Goal: Feedback & Contribution: Submit feedback/report problem

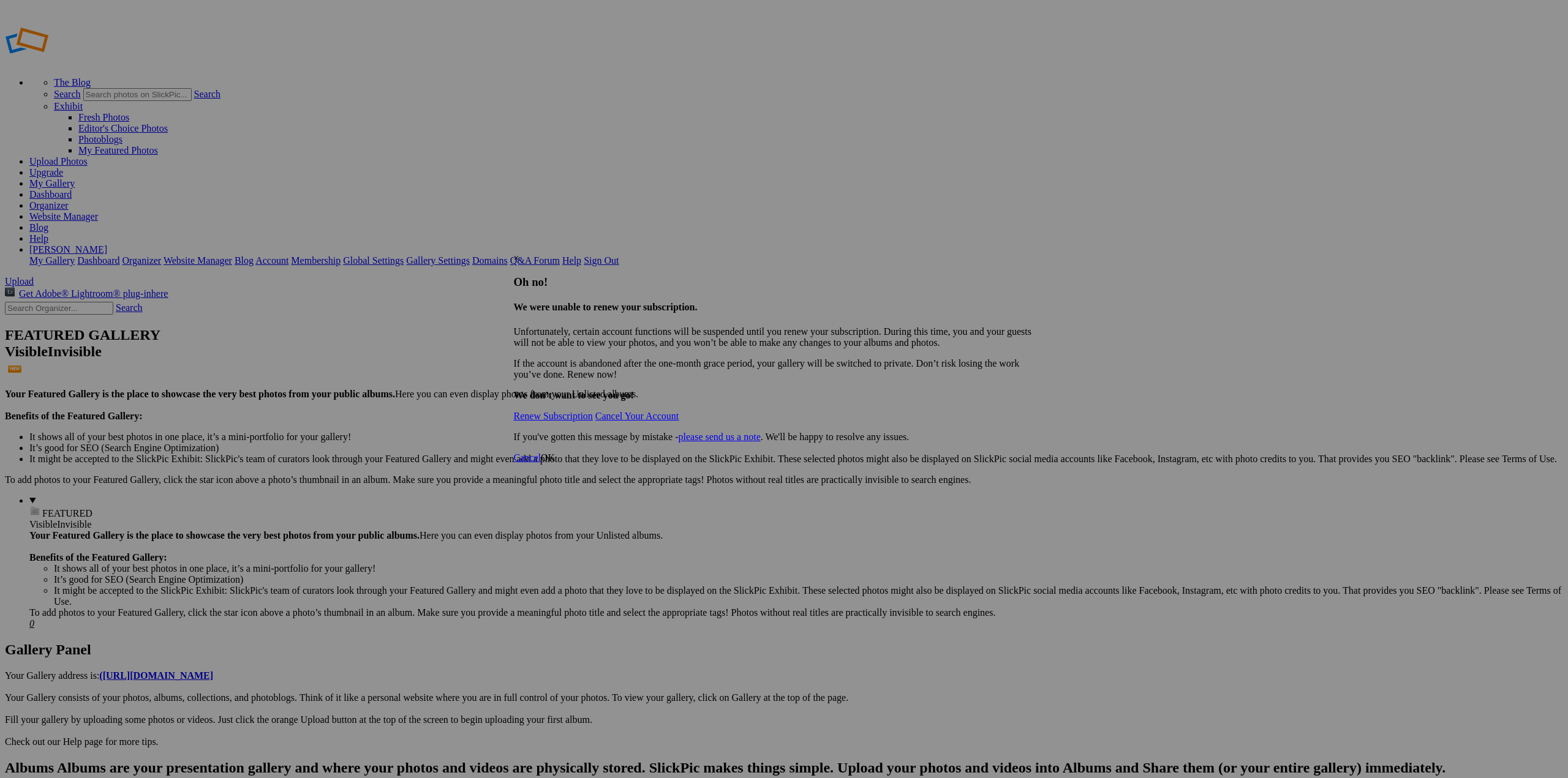
click at [581, 411] on link "Renew Subscription" at bounding box center [553, 416] width 79 height 10
click at [1037, 253] on div "×" at bounding box center [780, 258] width 532 height 11
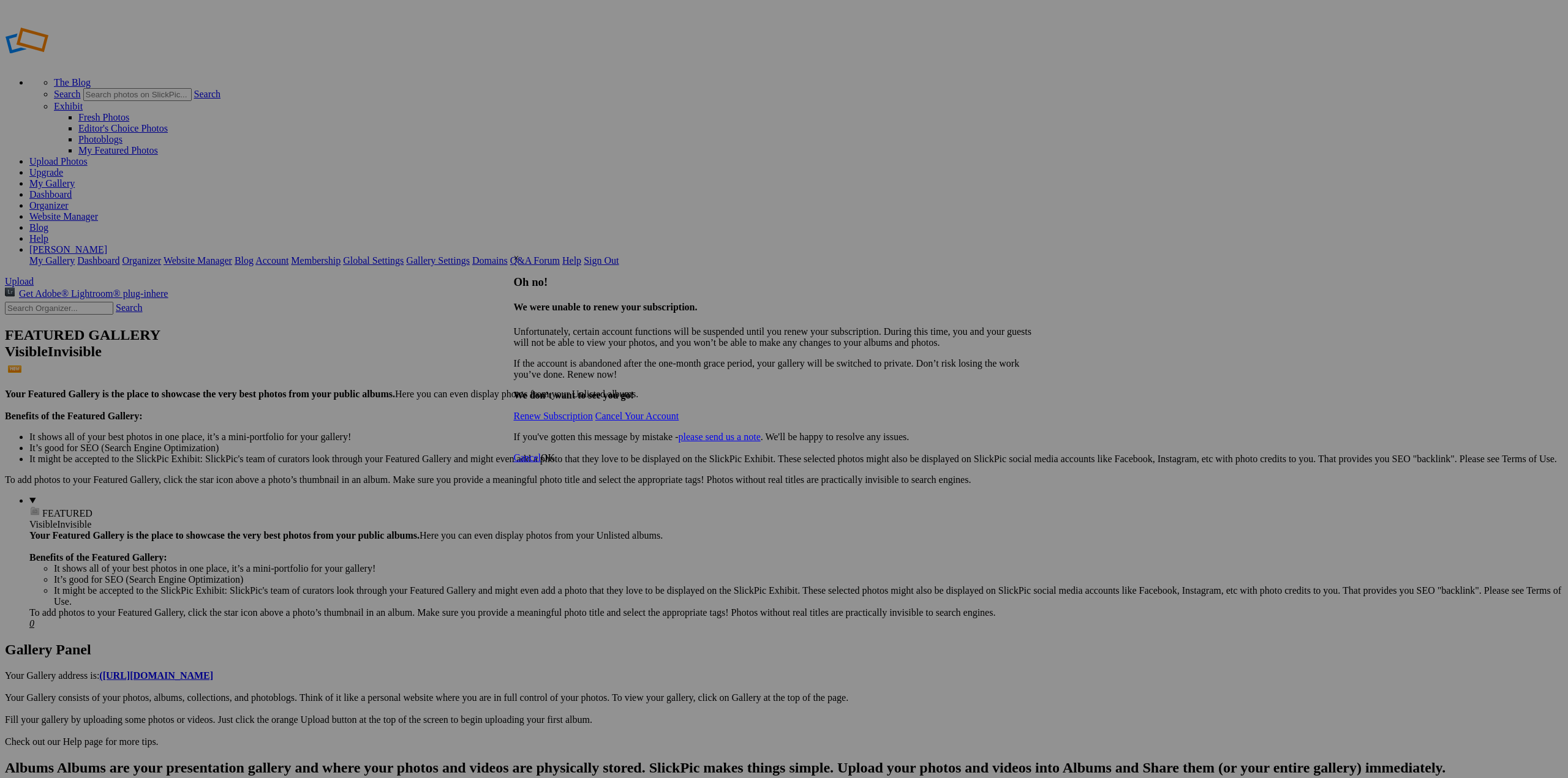
click at [1041, 253] on div "×" at bounding box center [780, 258] width 532 height 11
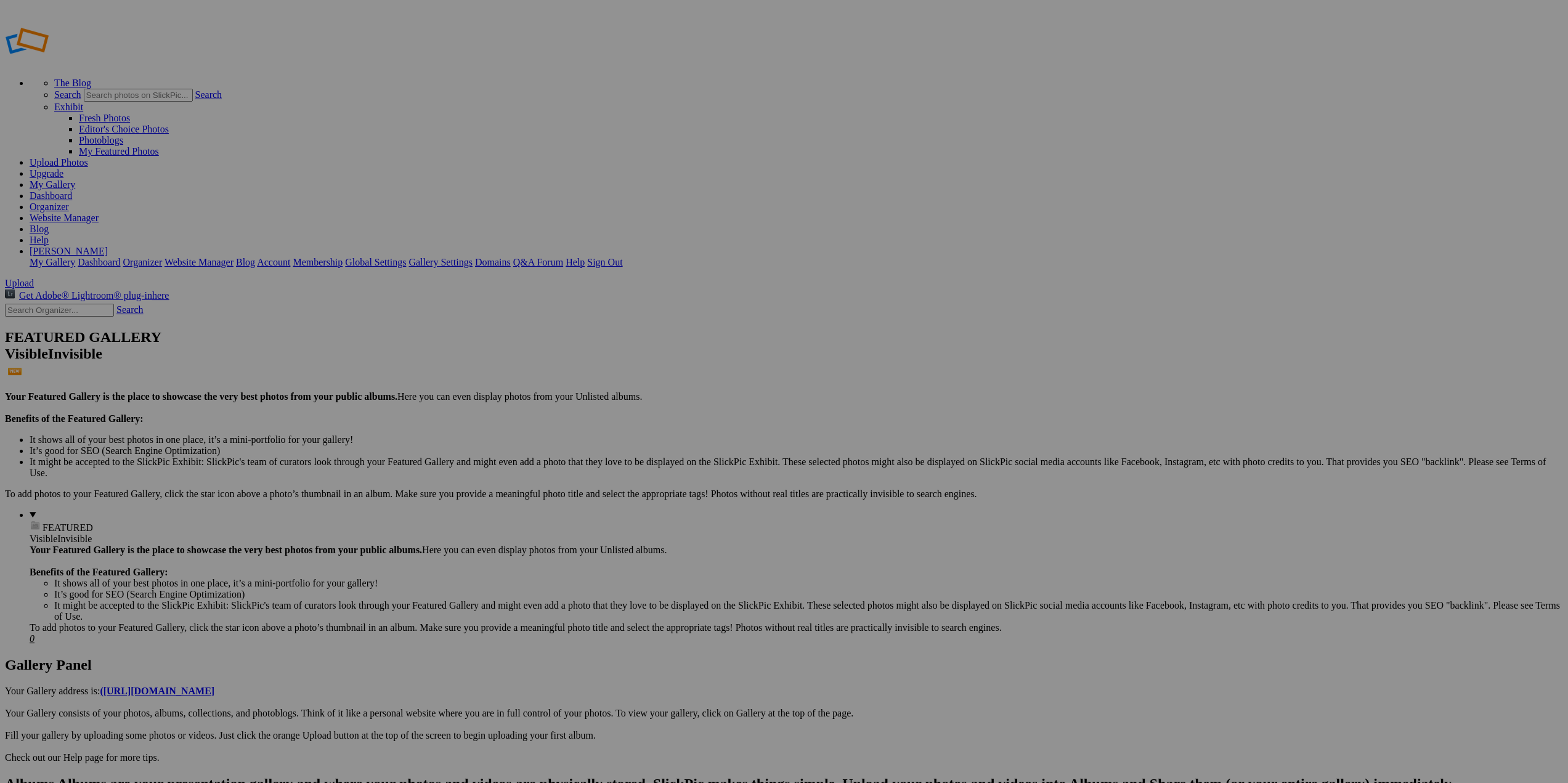
click at [108, 246] on link "[PERSON_NAME]" at bounding box center [68, 251] width 78 height 10
click at [342, 257] on link "Membership" at bounding box center [317, 262] width 50 height 10
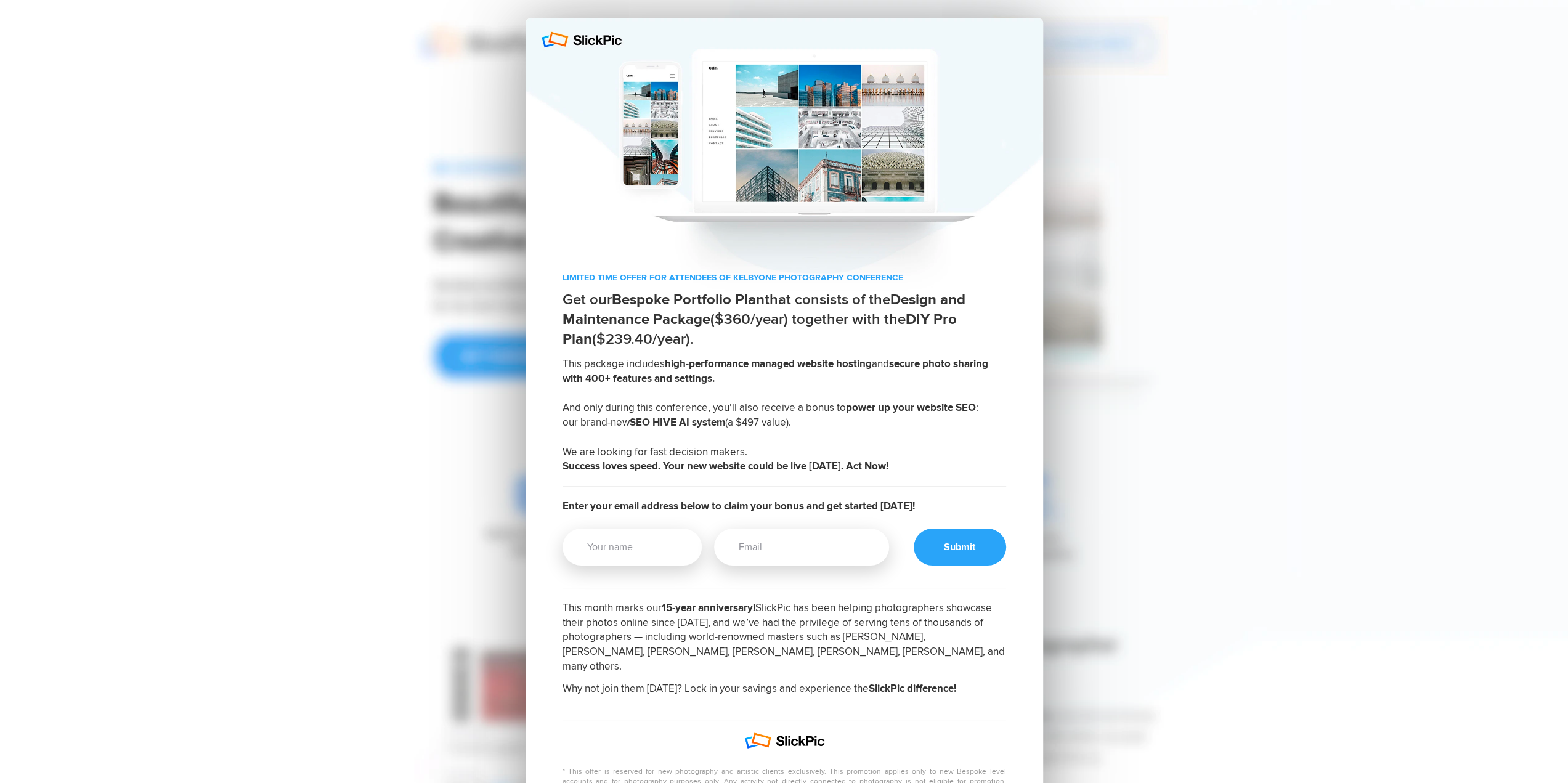
click at [1035, 34] on div at bounding box center [784, 154] width 517 height 271
click at [1226, 311] on div "LIMITED TIME OFFER FOR ATTENDEES OF KELBYONE PHOTOGRAPHY CONFERENCE Get our Bes…" at bounding box center [784, 494] width 1568 height 988
click at [1230, 467] on div "LIMITED TIME OFFER FOR ATTENDEES OF KELBYONE PHOTOGRAPHY CONFERENCE Get our Bes…" at bounding box center [784, 494] width 1568 height 988
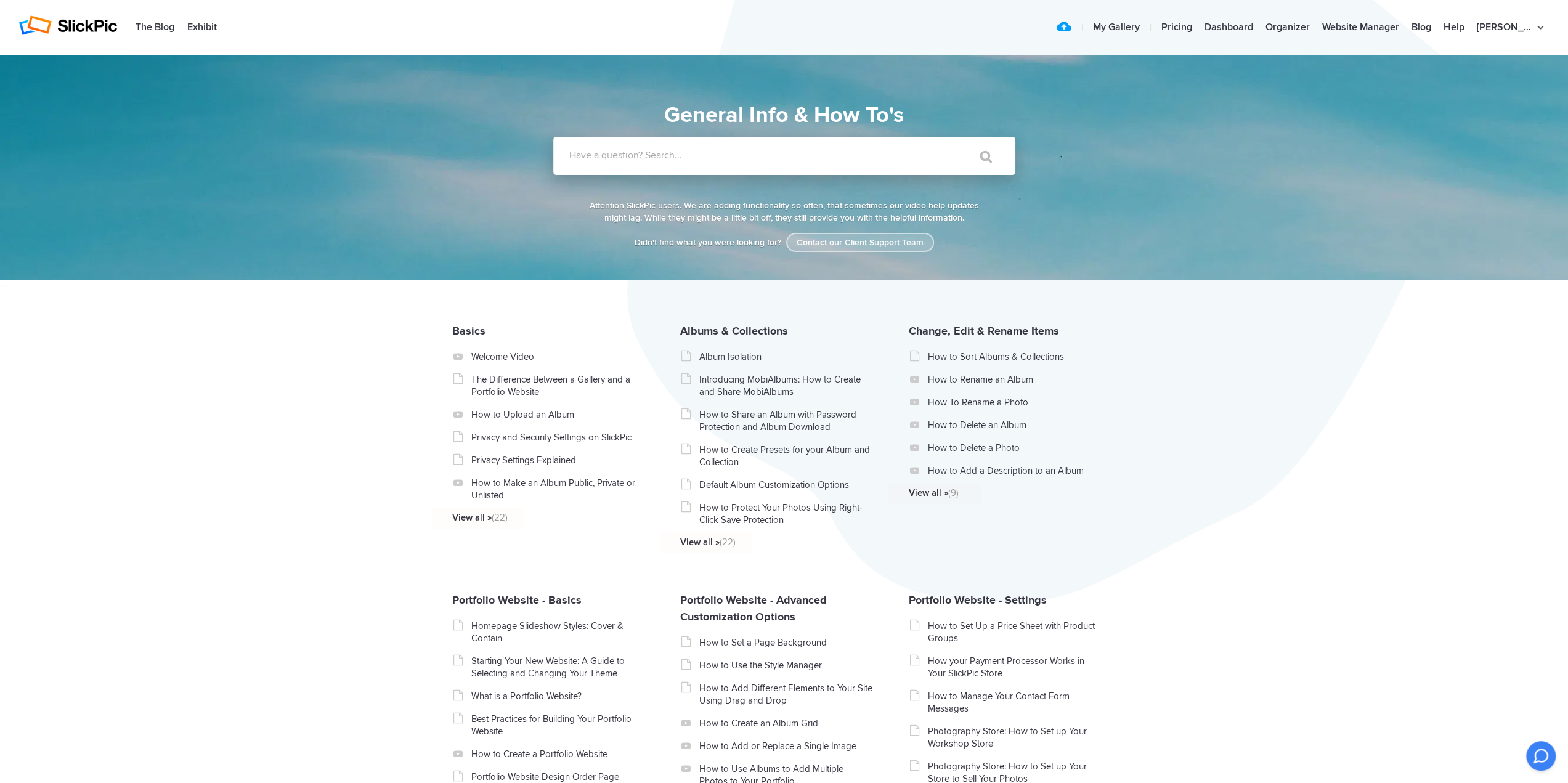
click at [886, 243] on link "Contact our Client Support Team" at bounding box center [860, 242] width 148 height 19
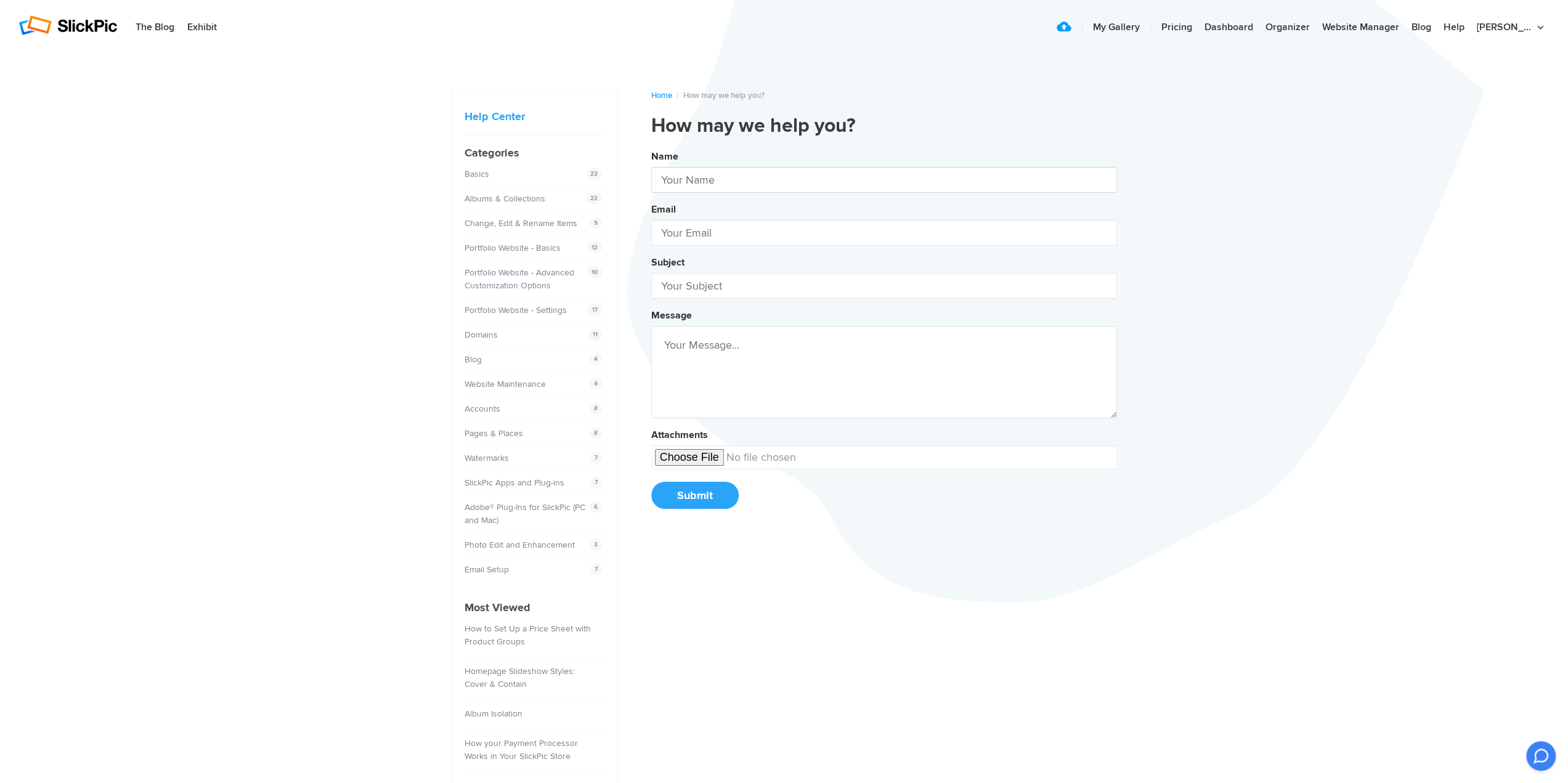
click at [754, 188] on input "text" at bounding box center [884, 180] width 466 height 26
type input "Shannon Wood"
type input "joshann@yahoo.com"
click at [730, 289] on input "text" at bounding box center [884, 285] width 466 height 26
click at [651, 146] on button "Name Shannon Wood Email joshann@yahoo.com Subject DIY Message Attachments Submit" at bounding box center [884, 334] width 466 height 376
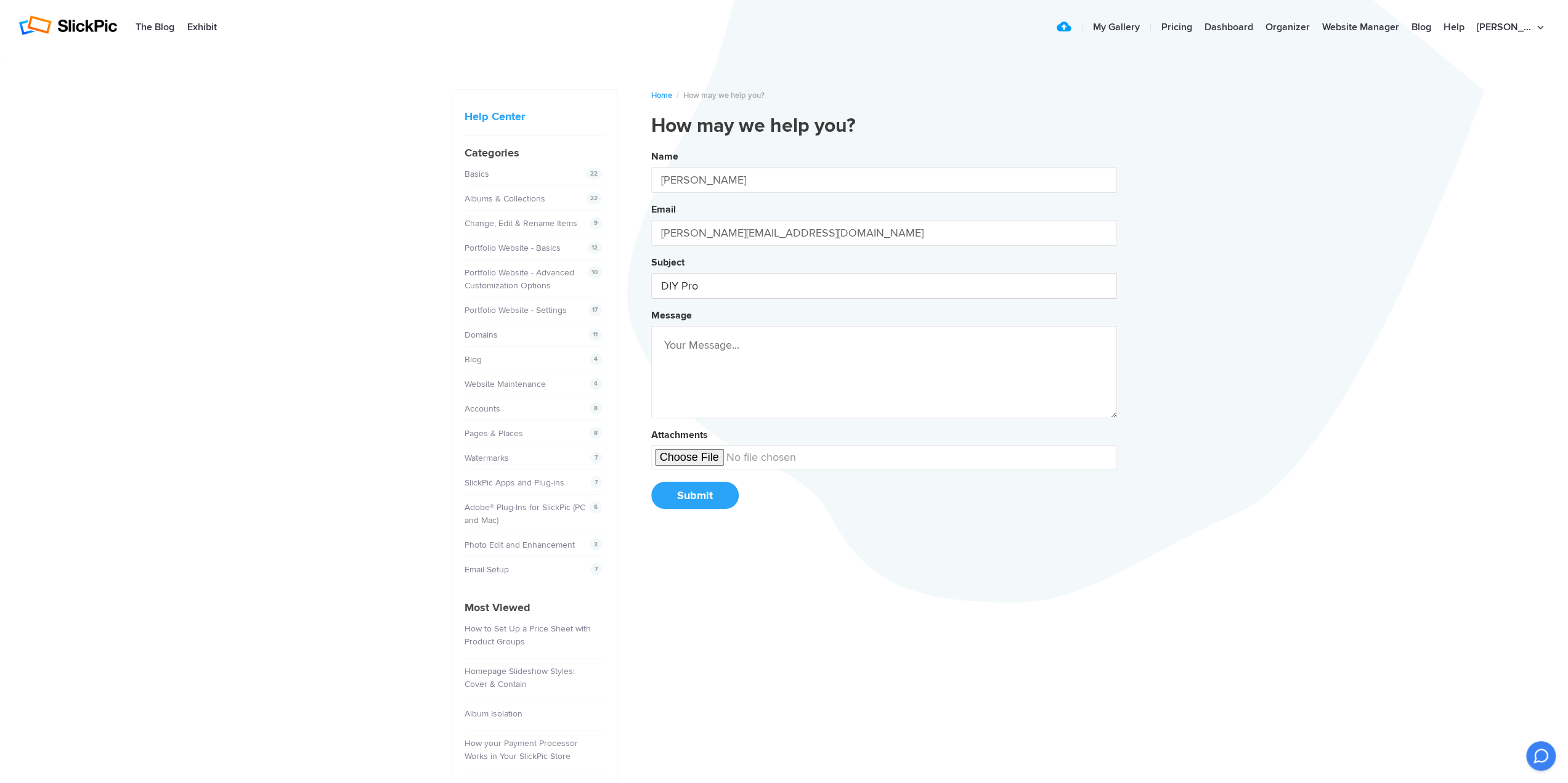
click at [651, 146] on button "Name Shannon Wood Email joshann@yahoo.com Subject DIY Pro Message Attachments S…" at bounding box center [884, 334] width 466 height 376
click at [651, 146] on button "Name Shannon Wood Email joshann@yahoo.com Subject DIY Pro Plan Message Attachme…" at bounding box center [884, 334] width 466 height 376
click at [651, 146] on button "Name Shannon Wood Email joshann@yahoo.com Subject DIY Pro Plan - Message Attach…" at bounding box center [884, 334] width 466 height 376
type input "DIY Pro Plan - KelbyOne"
click at [828, 338] on textarea at bounding box center [884, 372] width 466 height 92
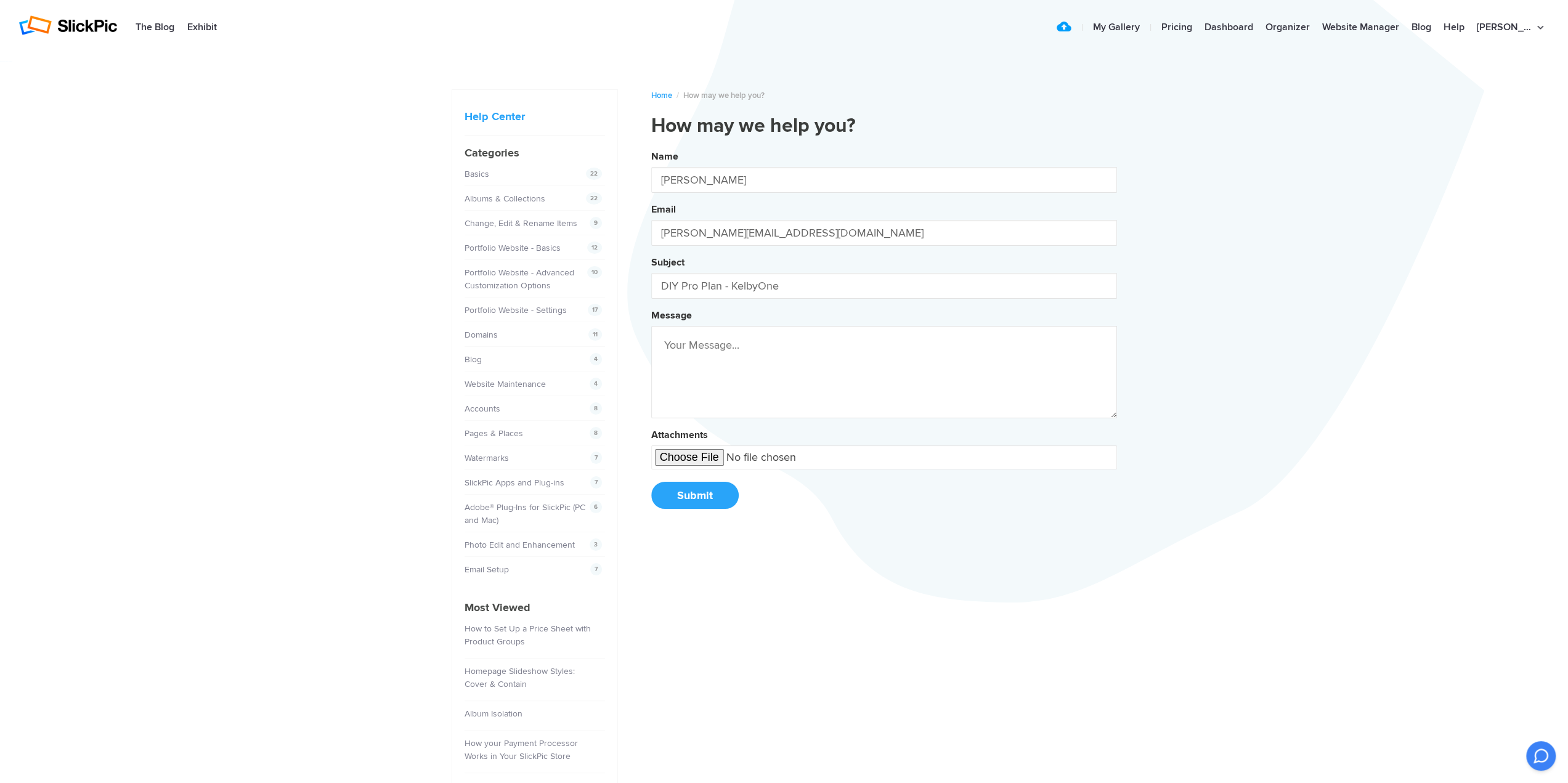
click at [710, 457] on input "file" at bounding box center [884, 457] width 466 height 24
type input "C:\fakepath\Screenshot 2025-09-12 134831.jpg"
click at [875, 358] on textarea at bounding box center [884, 372] width 466 height 92
click at [651, 146] on button "Name Shannon Wood Email joshann@yahoo.com Subject DIY Pro Plan - KelbyOne Messa…" at bounding box center [884, 334] width 466 height 376
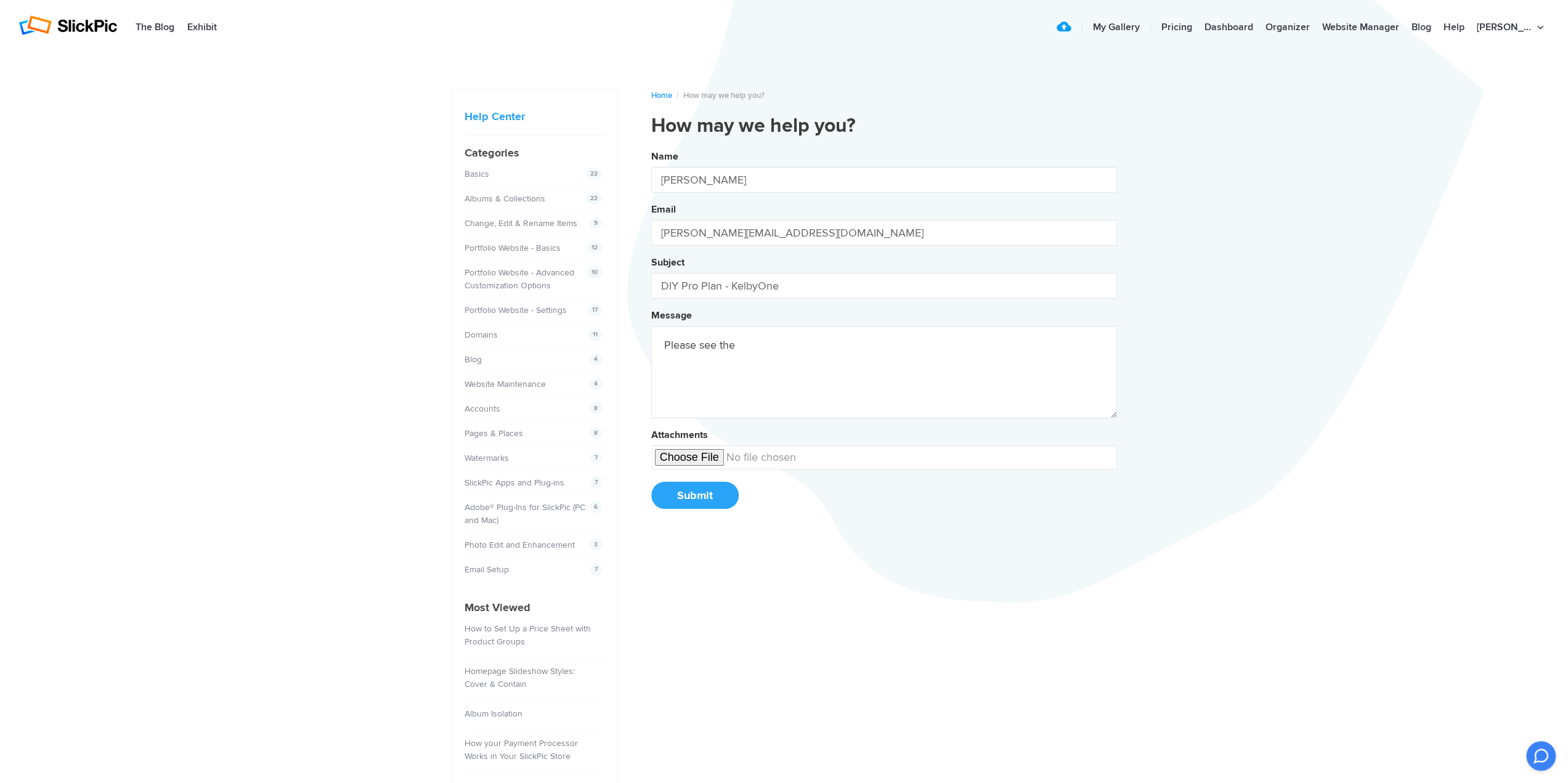
click at [651, 146] on button "Name Shannon Wood Email joshann@yahoo.com Subject DIY Pro Plan - KelbyOne Messa…" at bounding box center [884, 334] width 466 height 376
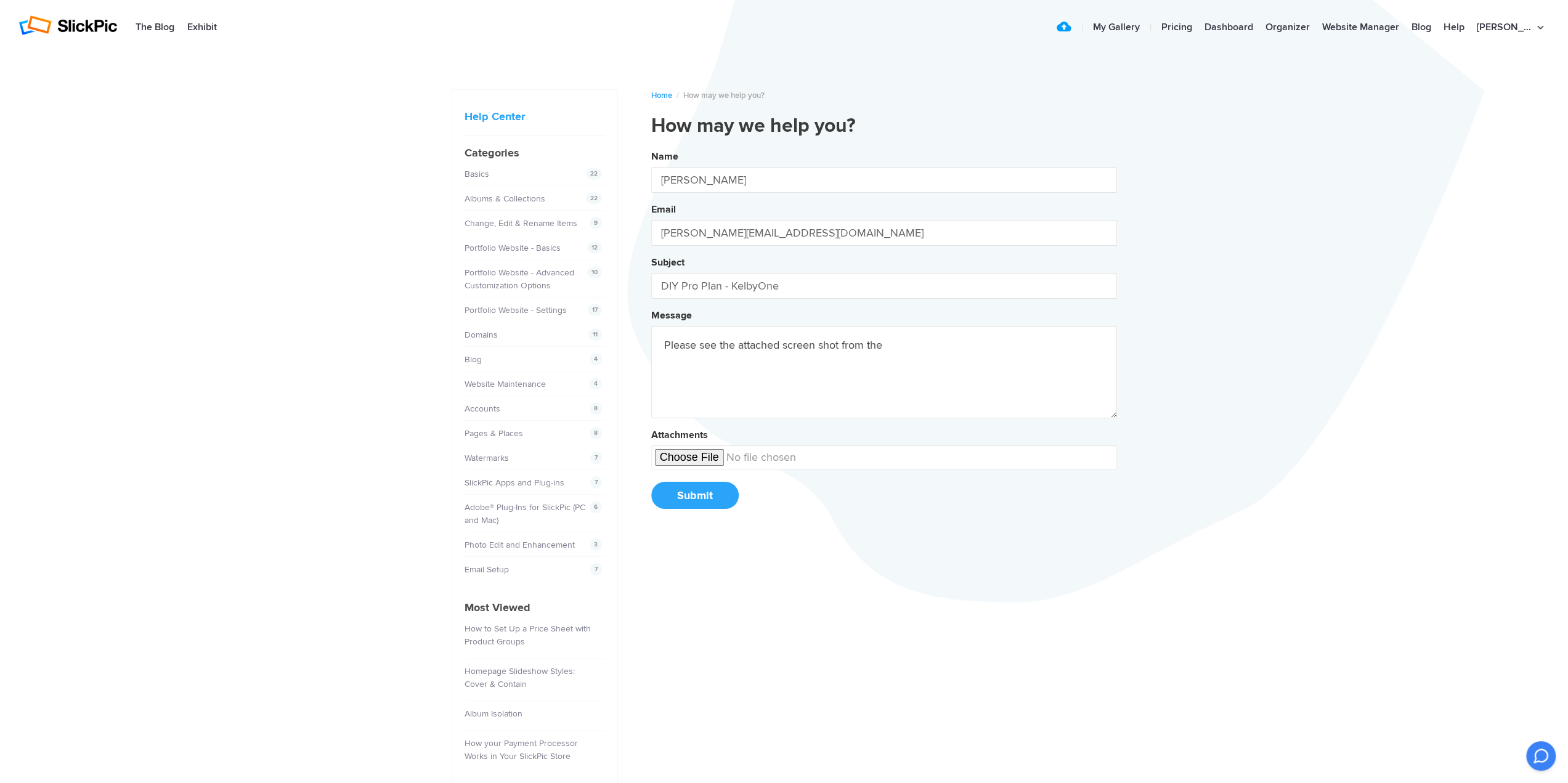
click at [651, 146] on button "Name Shannon Wood Email joshann@yahoo.com Subject DIY Pro Plan - KelbyOne Messa…" at bounding box center [884, 334] width 466 height 376
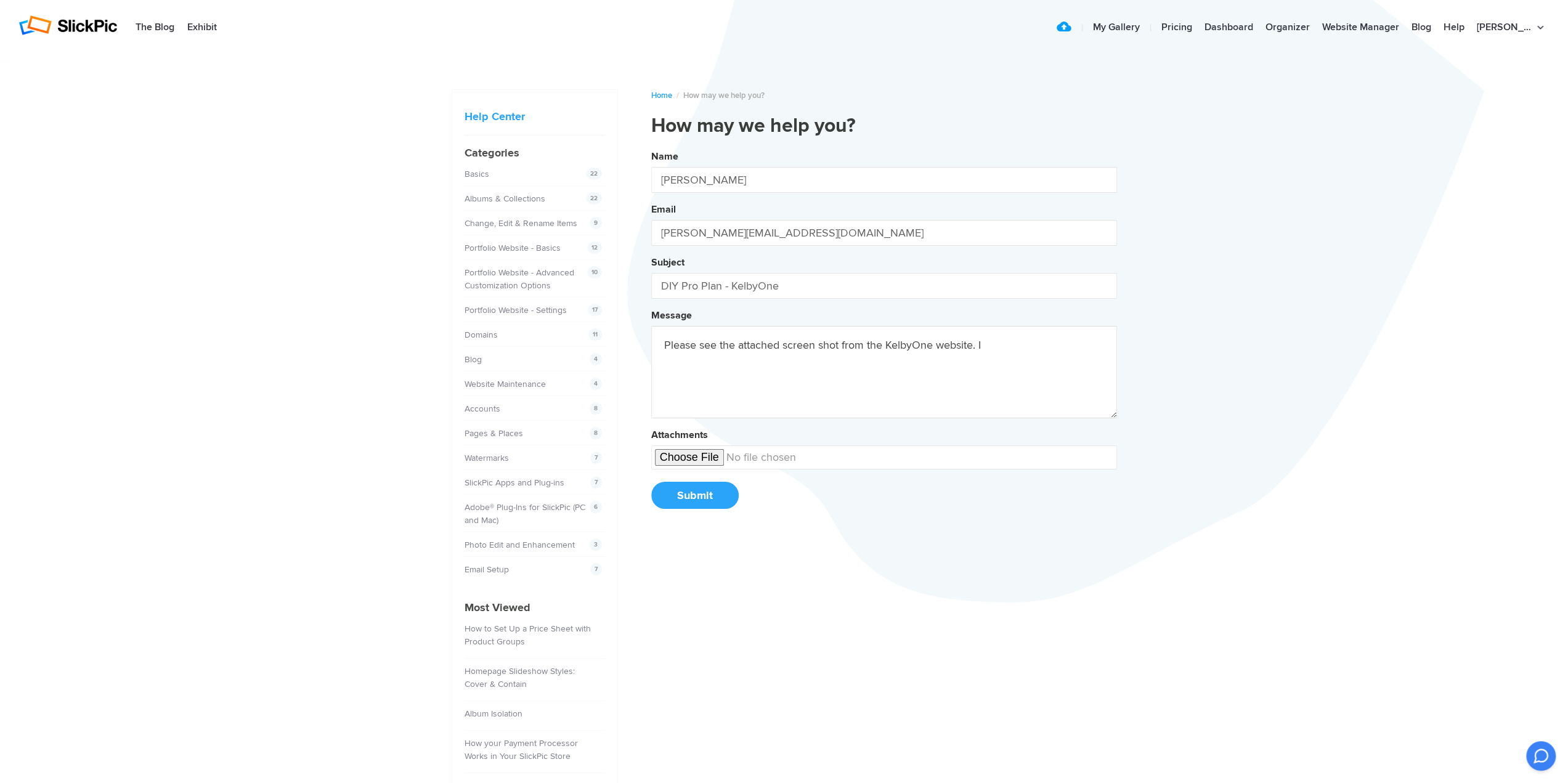
click at [651, 146] on button "Name Shannon Wood Email joshann@yahoo.com Subject DIY Pro Plan - KelbyOne Messa…" at bounding box center [884, 334] width 466 height 376
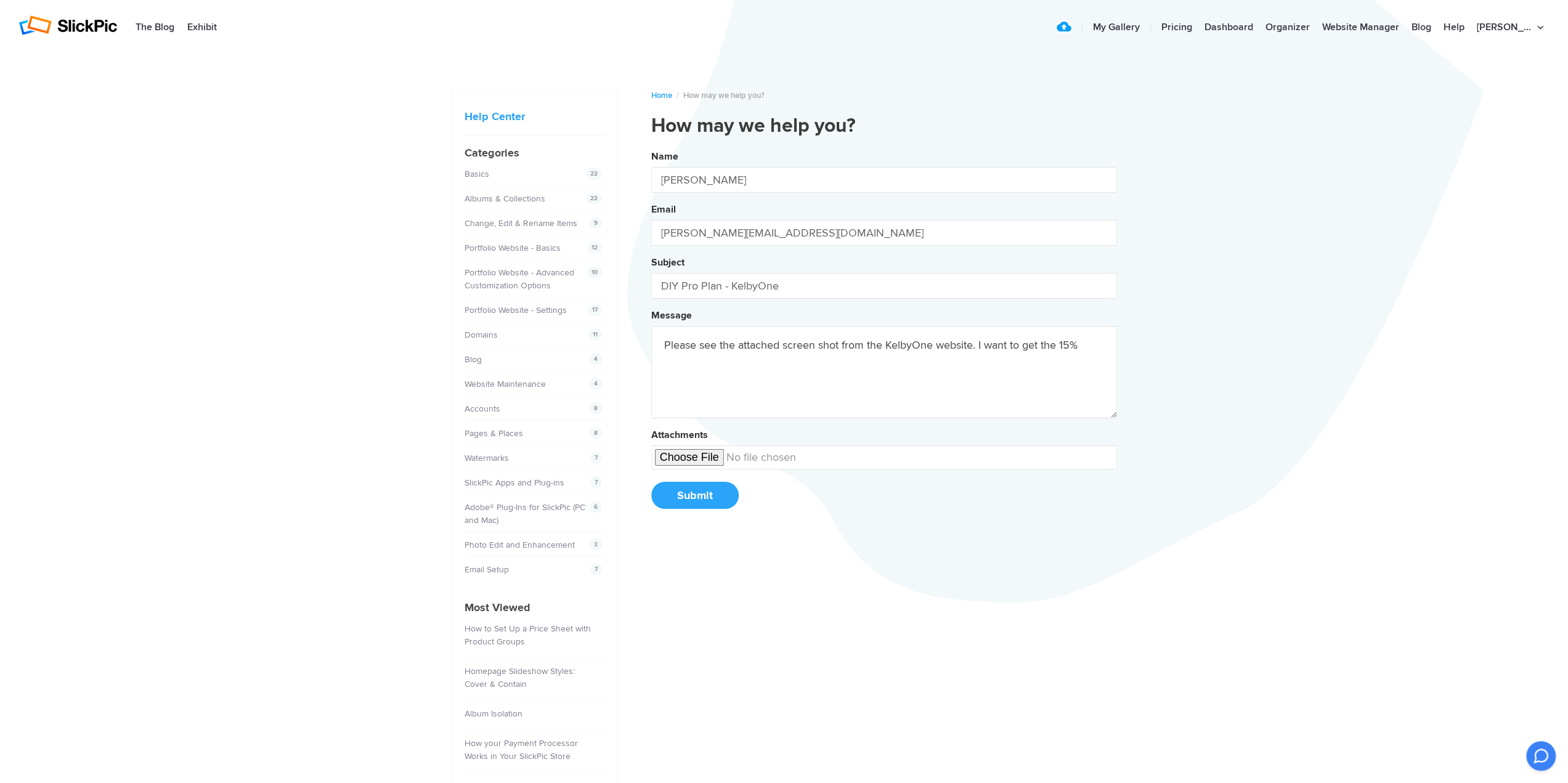
click at [651, 146] on button "Name Shannon Wood Email joshann@yahoo.com Subject DIY Pro Plan - KelbyOne Messa…" at bounding box center [884, 334] width 466 height 376
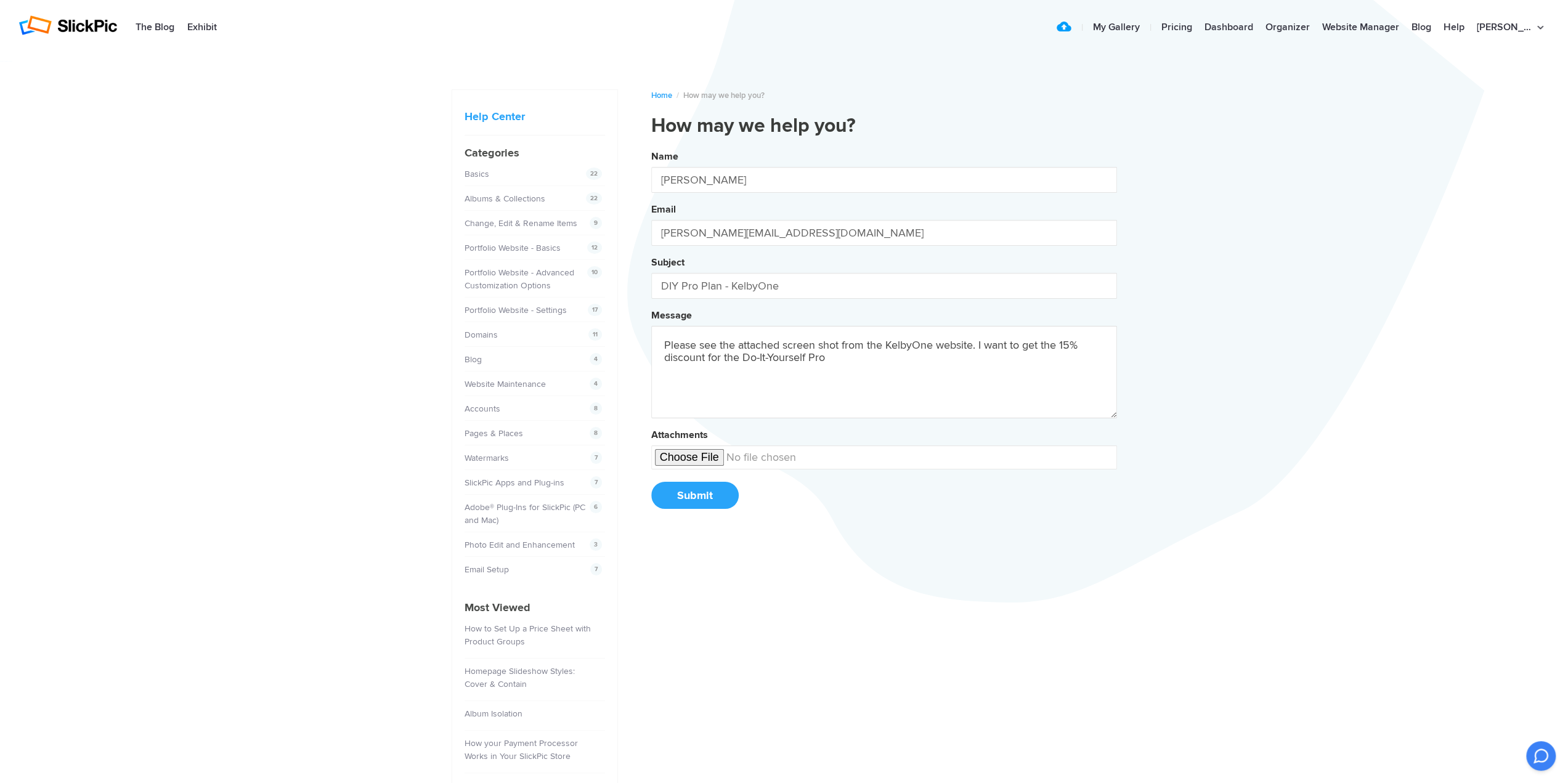
click at [651, 146] on button "Name Shannon Wood Email joshann@yahoo.com Subject DIY Pro Plan - KelbyOne Messa…" at bounding box center [884, 334] width 466 height 376
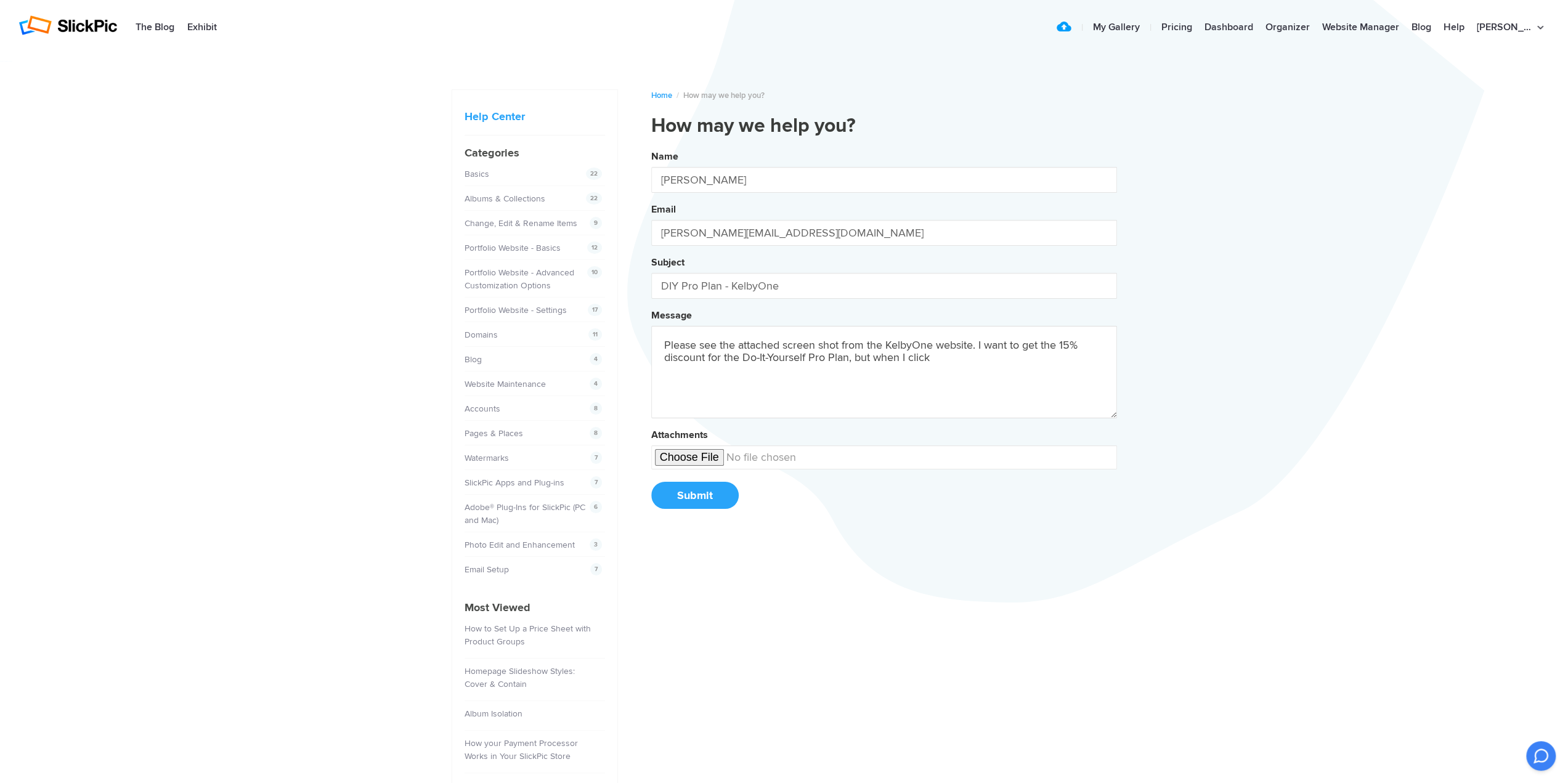
click at [651, 146] on button "Name Shannon Wood Email joshann@yahoo.com Subject DIY Pro Plan - KelbyOne Messa…" at bounding box center [884, 334] width 466 height 376
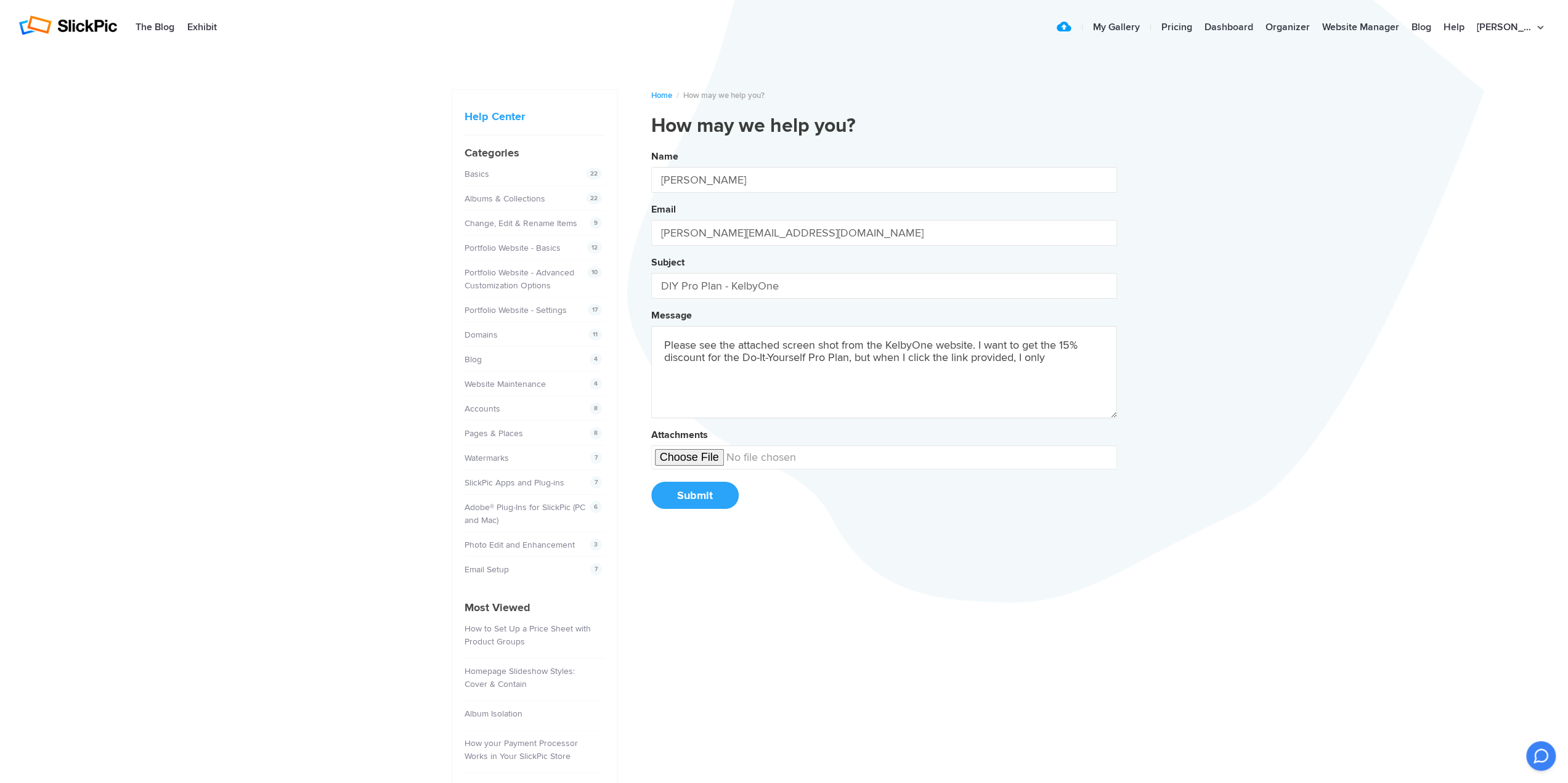
click at [651, 146] on button "Name Shannon Wood Email joshann@yahoo.com Subject DIY Pro Plan - KelbyOne Messa…" at bounding box center [884, 334] width 466 height 376
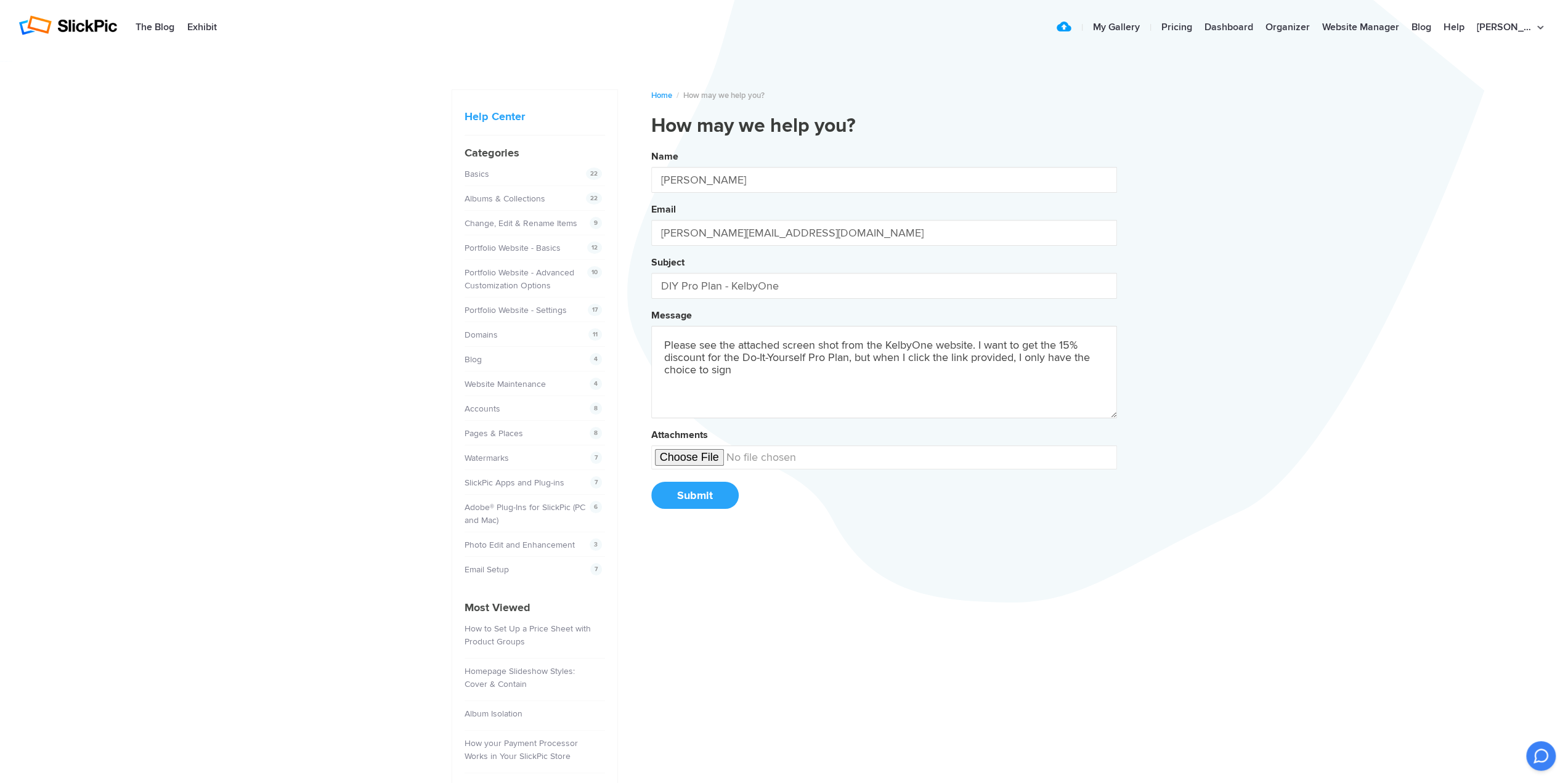
click at [651, 146] on button "Name Shannon Wood Email joshann@yahoo.com Subject DIY Pro Plan - KelbyOne Messa…" at bounding box center [884, 334] width 466 height 376
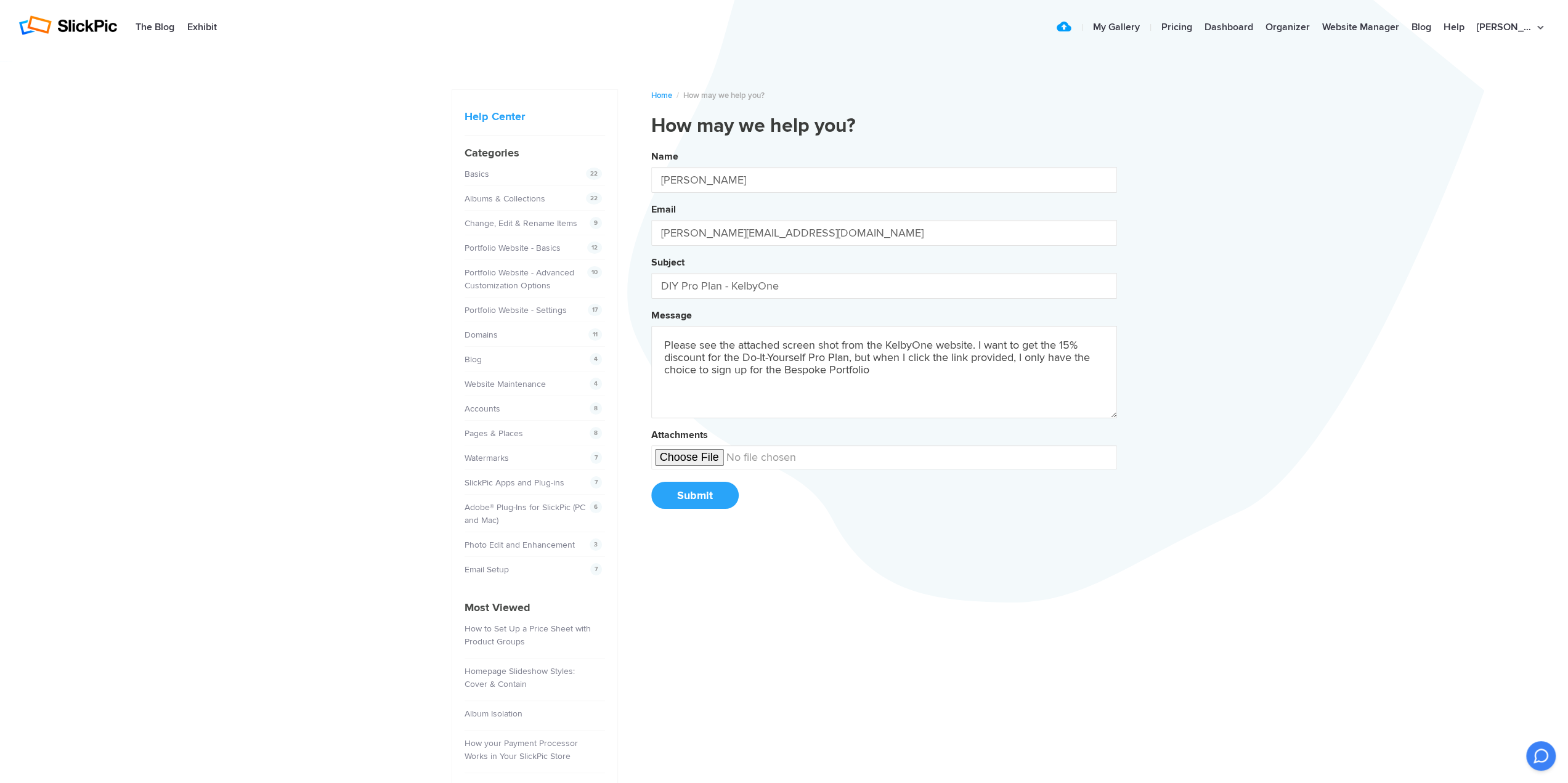
click at [651, 146] on button "Name Shannon Wood Email joshann@yahoo.com Subject DIY Pro Plan - KelbyOne Messa…" at bounding box center [884, 334] width 466 height 376
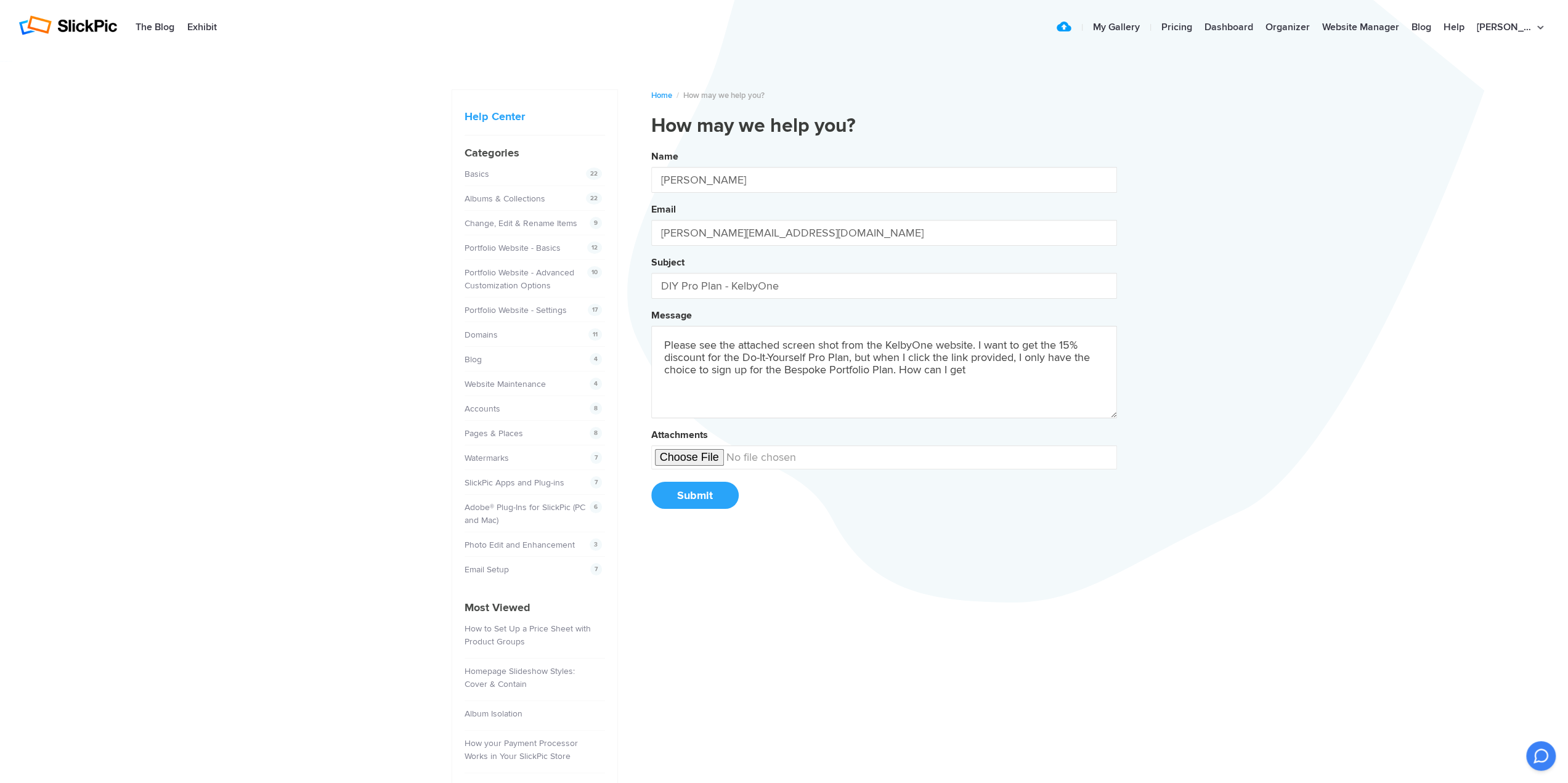
click at [651, 146] on button "Name Shannon Wood Email joshann@yahoo.com Subject DIY Pro Plan - KelbyOne Messa…" at bounding box center [884, 334] width 466 height 376
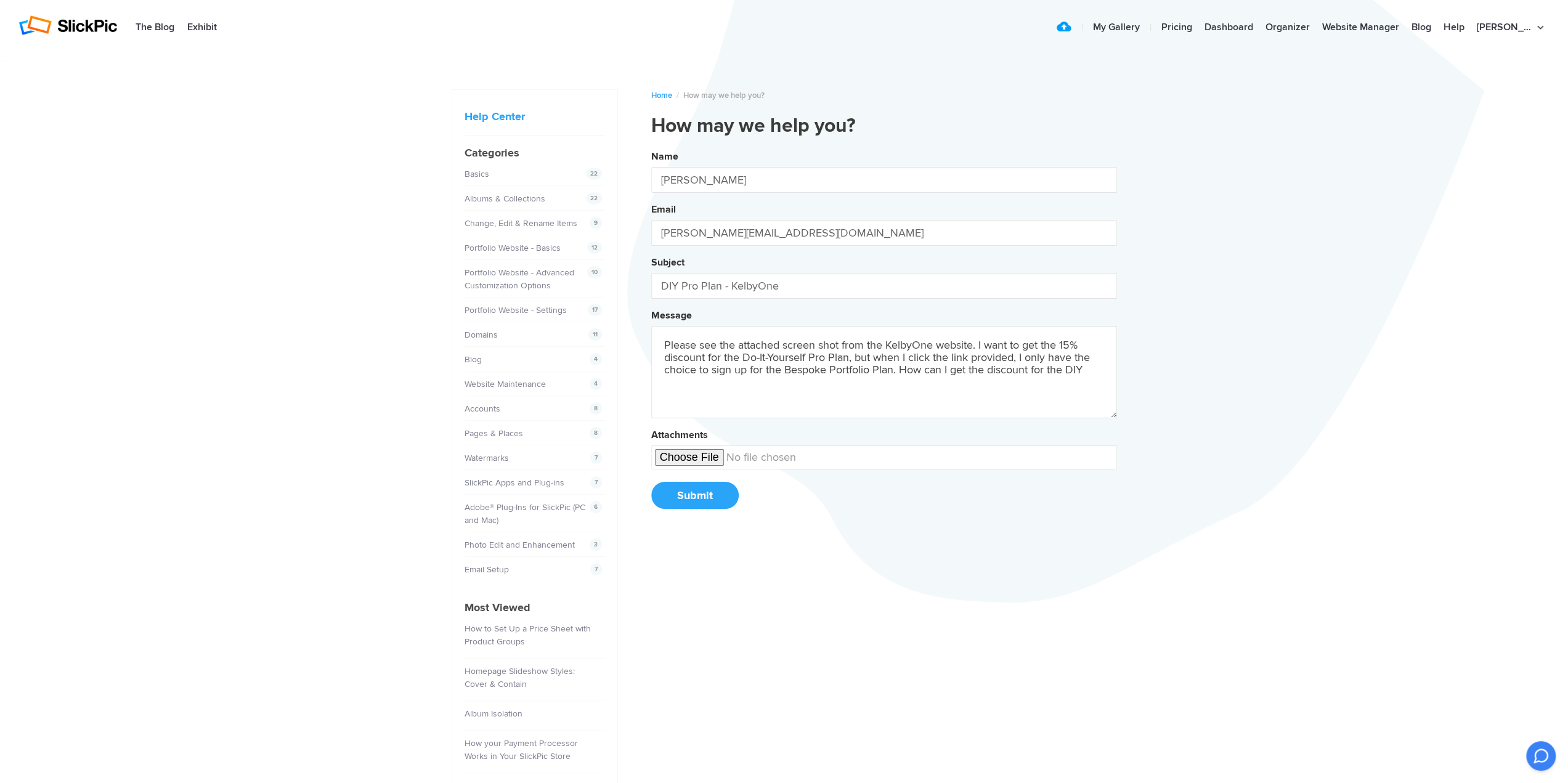
click at [651, 146] on button "Name Shannon Wood Email joshann@yahoo.com Subject DIY Pro Plan - KelbyOne Messa…" at bounding box center [884, 334] width 466 height 376
click at [1026, 356] on textarea "Please see the attached screen shot from the KelbyOne website. I want to get th…" at bounding box center [884, 372] width 466 height 92
click at [651, 146] on button "Name Shannon Wood Email joshann@yahoo.com Subject DIY Pro Plan - KelbyOne Messa…" at bounding box center [884, 334] width 466 height 376
click at [1074, 356] on textarea "Please see the attached screen shot from the KelbyOne website. I want to get th…" at bounding box center [884, 372] width 466 height 92
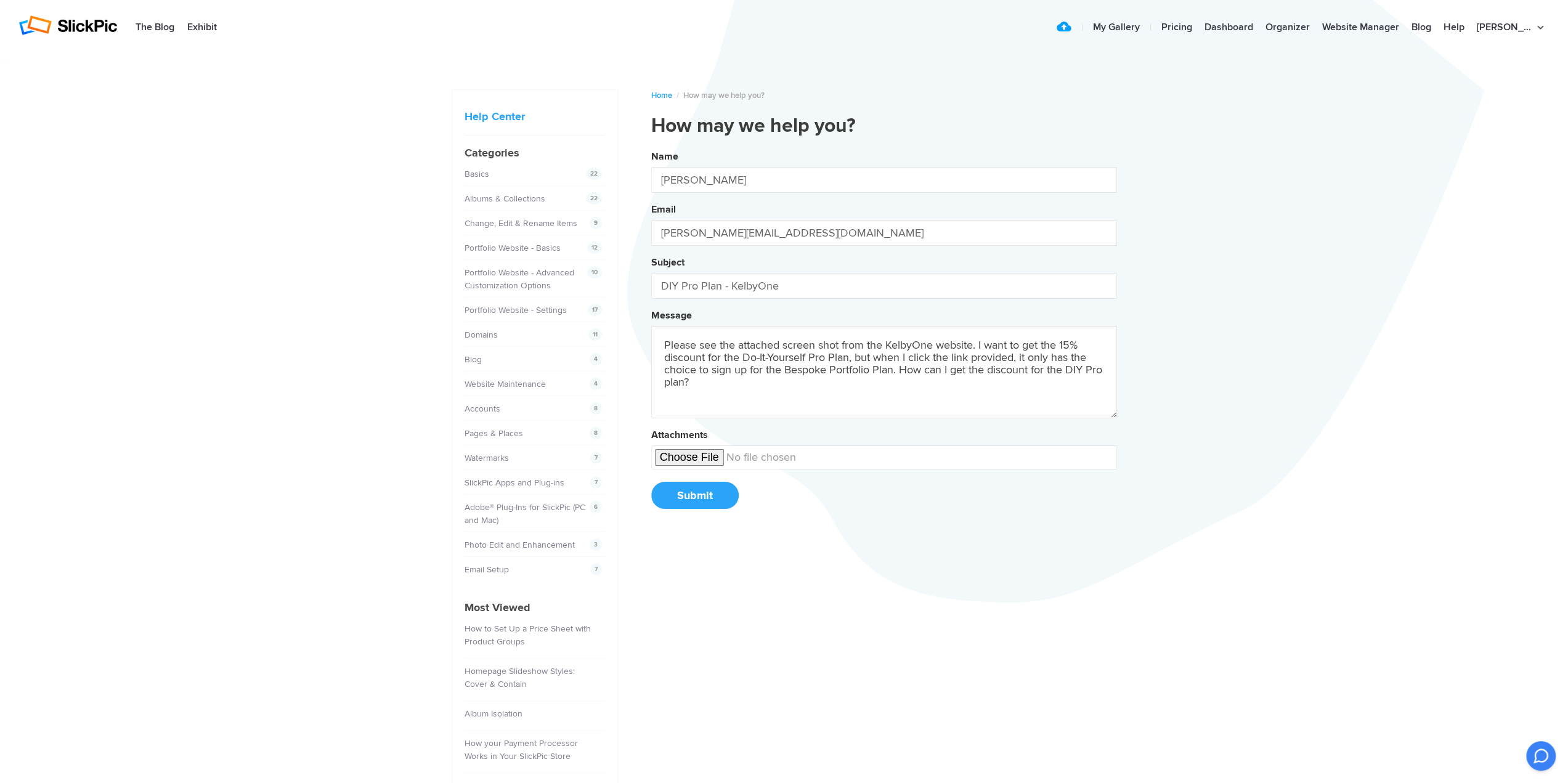
click at [746, 386] on textarea "Please see the attached screen shot from the KelbyOne website. I want to get th…" at bounding box center [884, 372] width 466 height 92
click at [651, 146] on button "Name Shannon Wood Email joshann@yahoo.com Subject DIY Pro Plan - KelbyOne Messa…" at bounding box center [884, 334] width 466 height 376
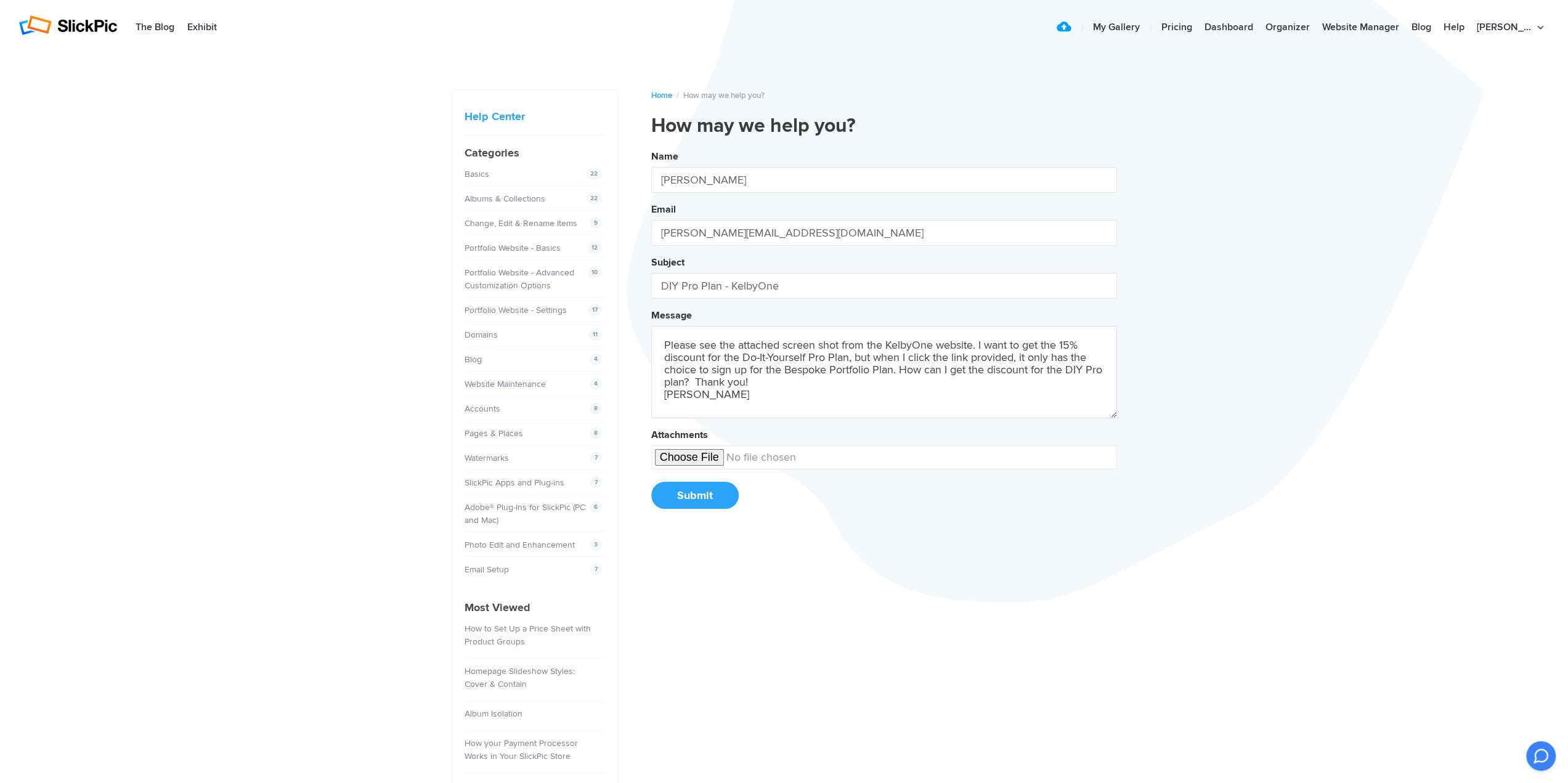
type textarea "Please see the attached screen shot from the KelbyOne website. I want to get th…"
click at [701, 495] on button "Submit" at bounding box center [694, 495] width 87 height 27
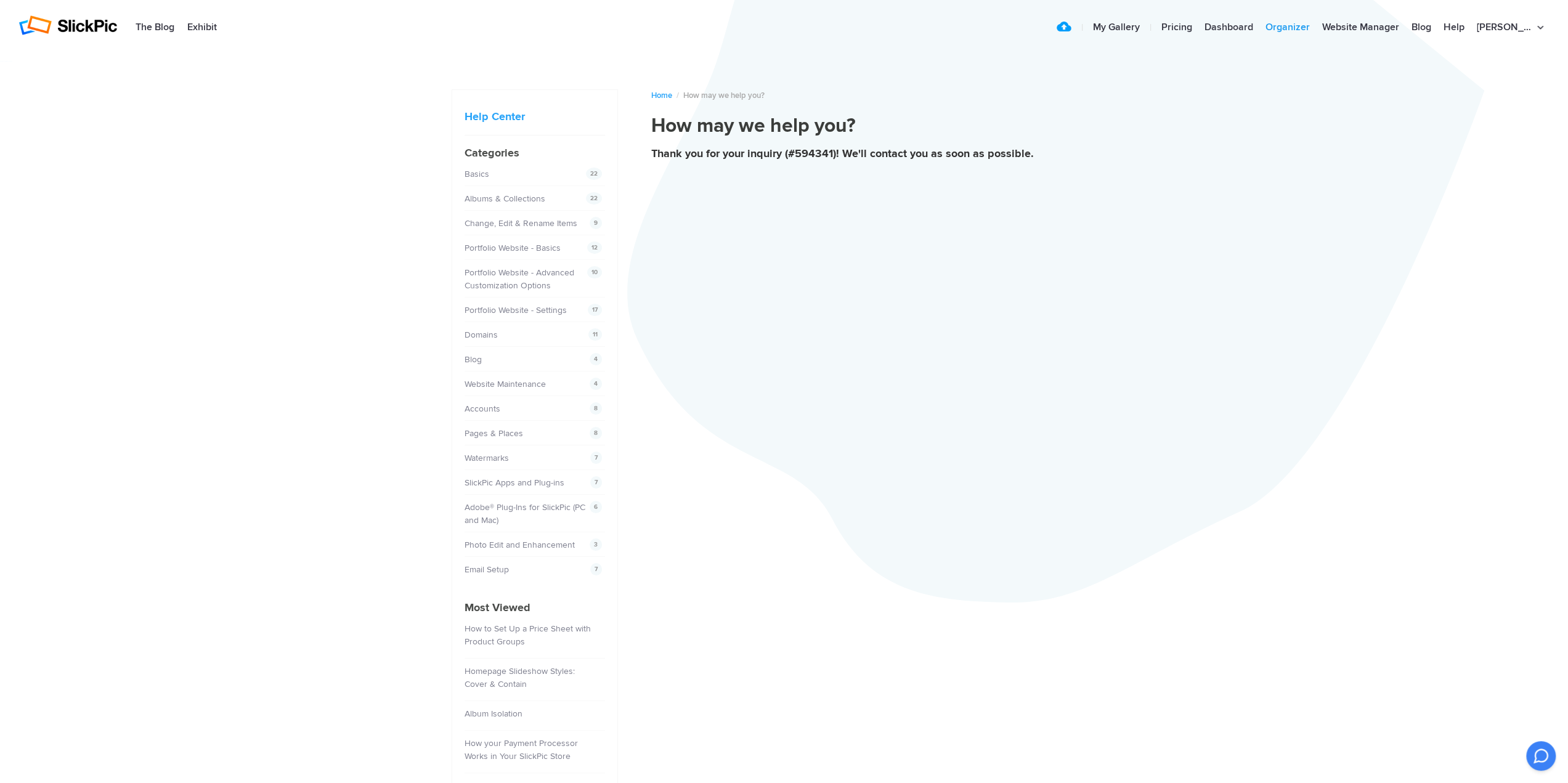
click at [1311, 26] on link "Organizer" at bounding box center [1288, 28] width 56 height 25
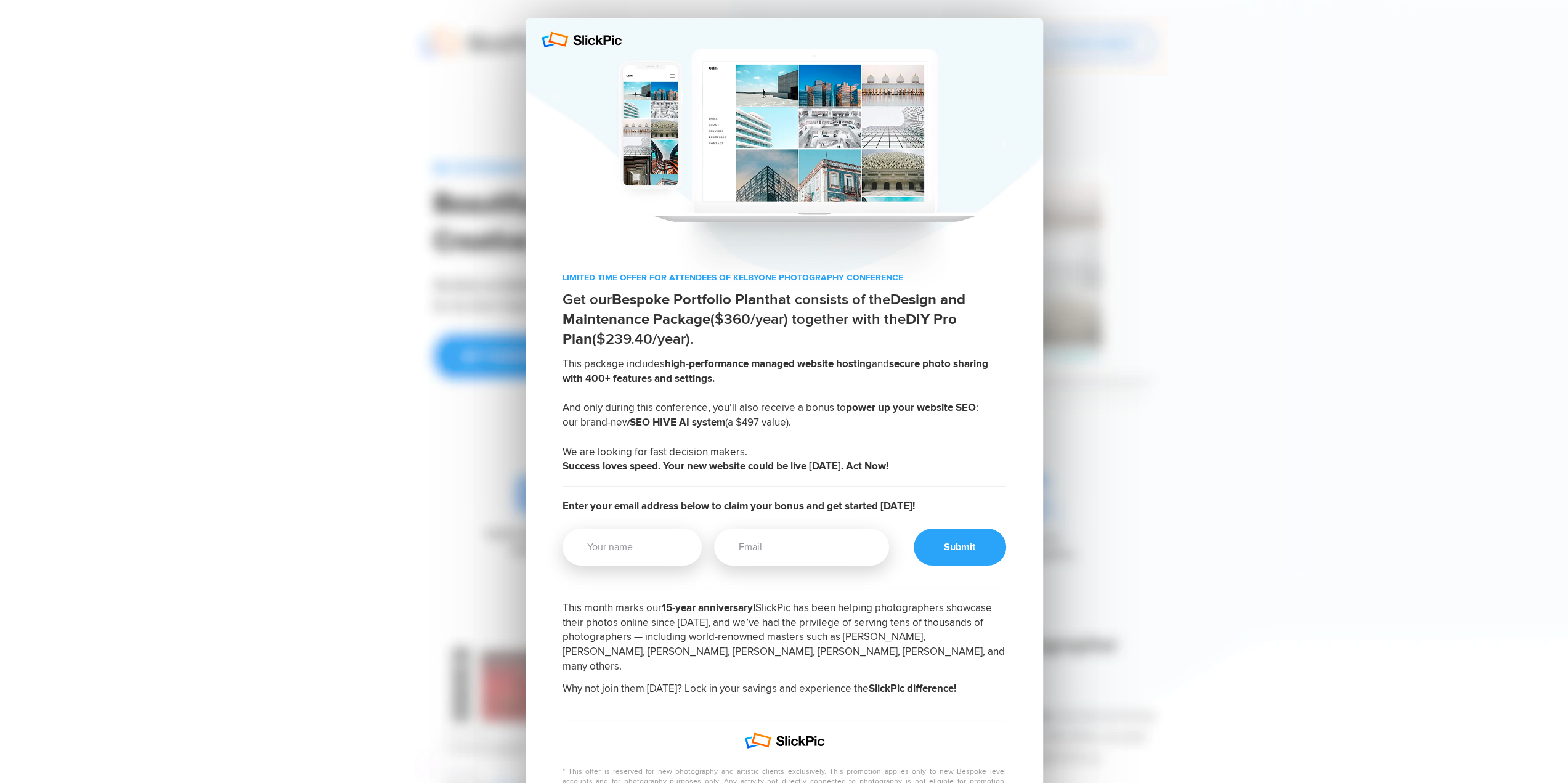
click at [679, 278] on p "LIMITED TIME OFFER FOR ATTENDEES OF KELBYONE PHOTOGRAPHY CONFERENCE" at bounding box center [784, 277] width 444 height 12
click at [1249, 195] on div "LIMITED TIME OFFER FOR ATTENDEES OF KELBYONE PHOTOGRAPHY CONFERENCE Get our Bes…" at bounding box center [784, 494] width 1568 height 988
click at [1198, 215] on div "LIMITED TIME OFFER FOR ATTENDEES OF KELBYONE PHOTOGRAPHY CONFERENCE Get our Bes…" at bounding box center [784, 494] width 851 height 988
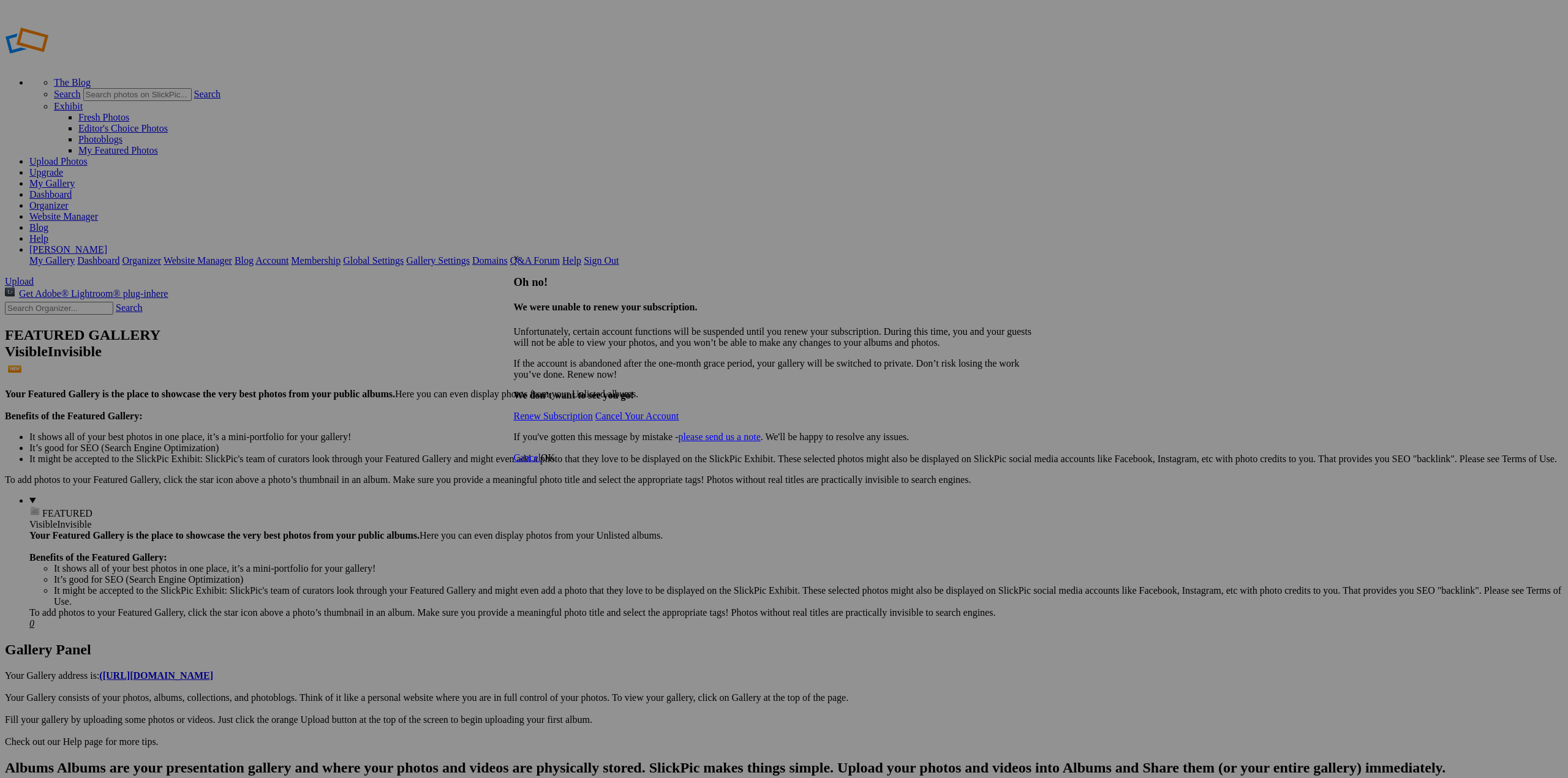
click at [1040, 253] on div "×" at bounding box center [780, 258] width 532 height 11
